Goal: Task Accomplishment & Management: Manage account settings

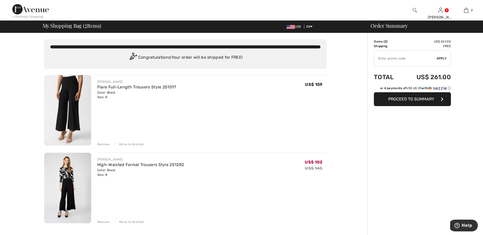
click at [102, 144] on div "Remove" at bounding box center [103, 144] width 13 height 5
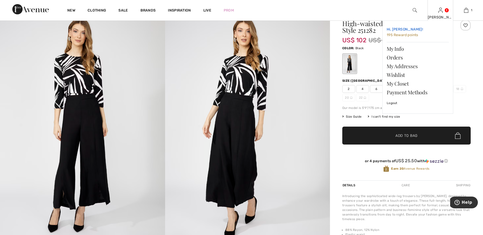
click at [404, 36] on span "195 Reward points" at bounding box center [402, 35] width 32 height 4
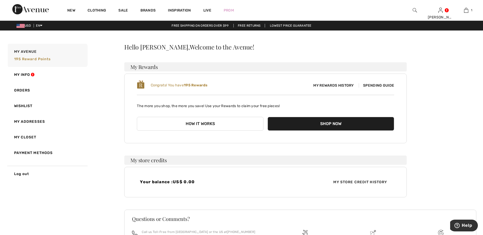
click at [341, 85] on span "My Rewards History" at bounding box center [333, 85] width 48 height 5
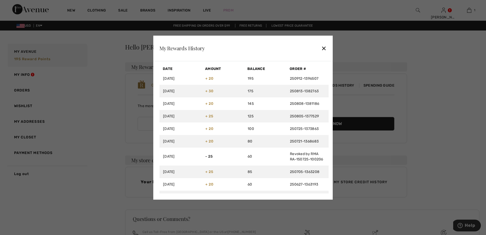
click at [324, 48] on div "✕" at bounding box center [323, 48] width 5 height 11
